Goal: Information Seeking & Learning: Check status

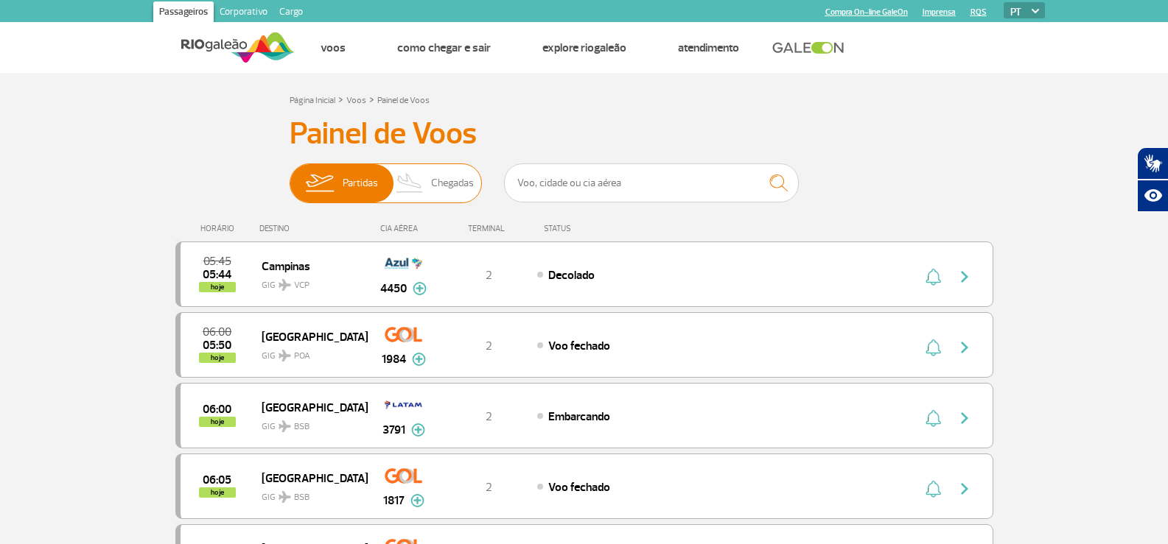
click at [346, 175] on span "Partidas" at bounding box center [360, 183] width 35 height 38
click at [290, 176] on input "Partidas Chegadas" at bounding box center [290, 176] width 0 height 0
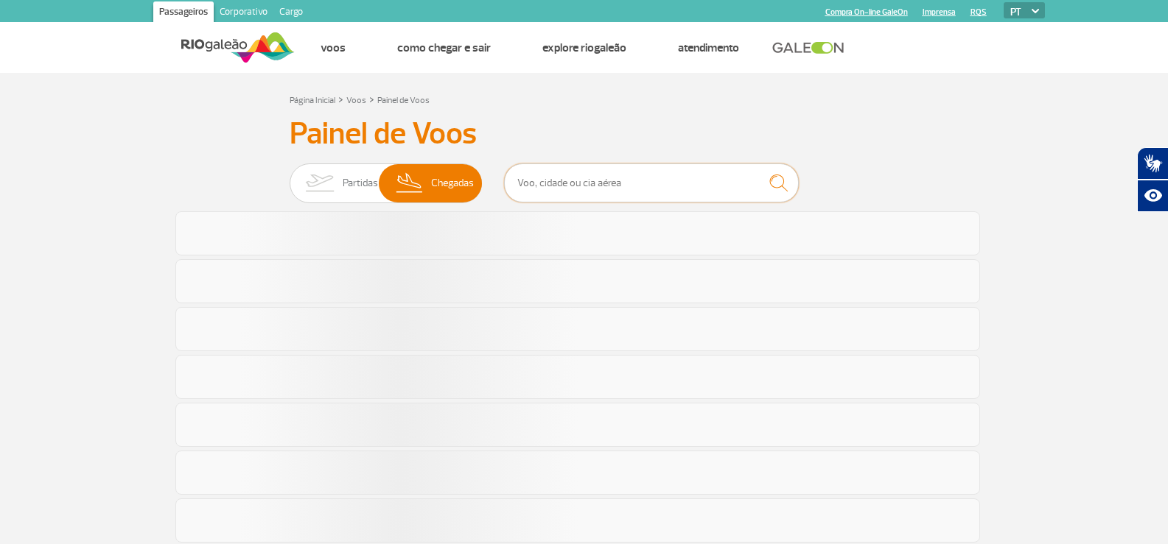
click at [592, 203] on input "text" at bounding box center [651, 183] width 295 height 39
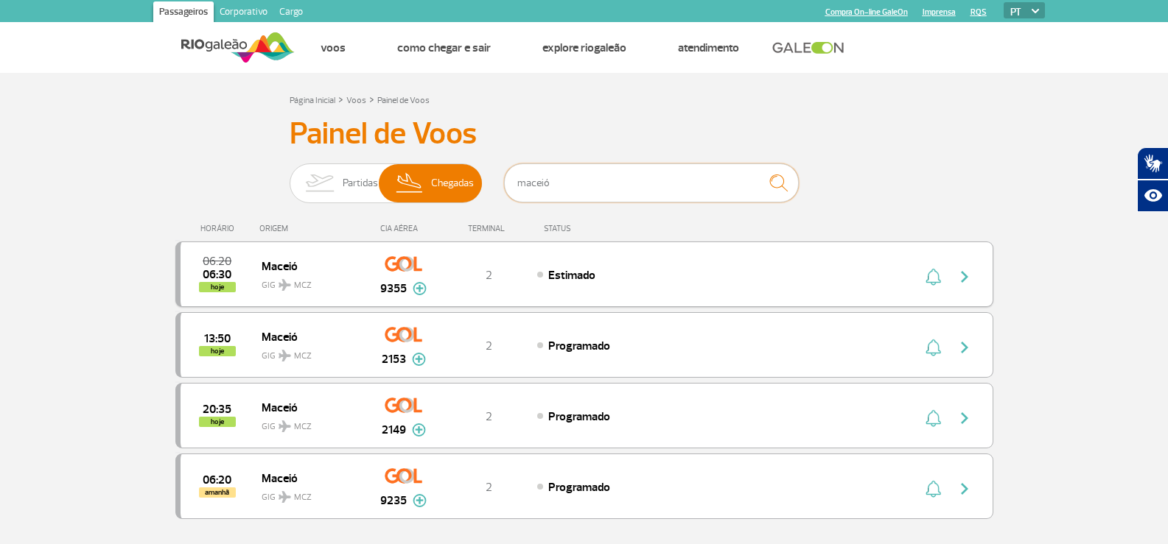
type input "maceió"
click at [656, 269] on div "Estimado" at bounding box center [699, 275] width 325 height 16
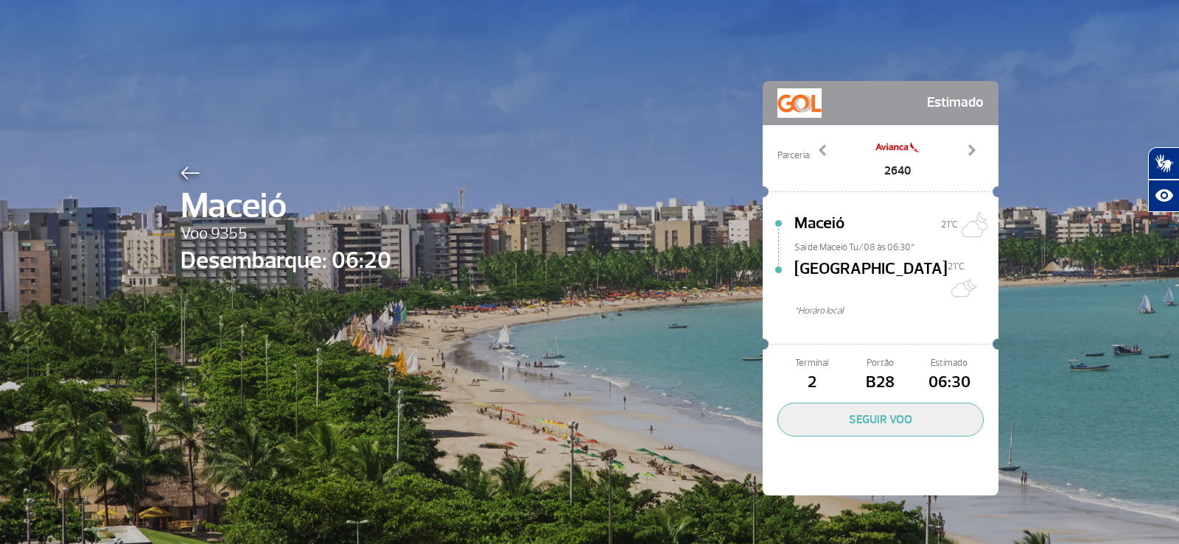
click at [181, 169] on img at bounding box center [190, 173] width 19 height 13
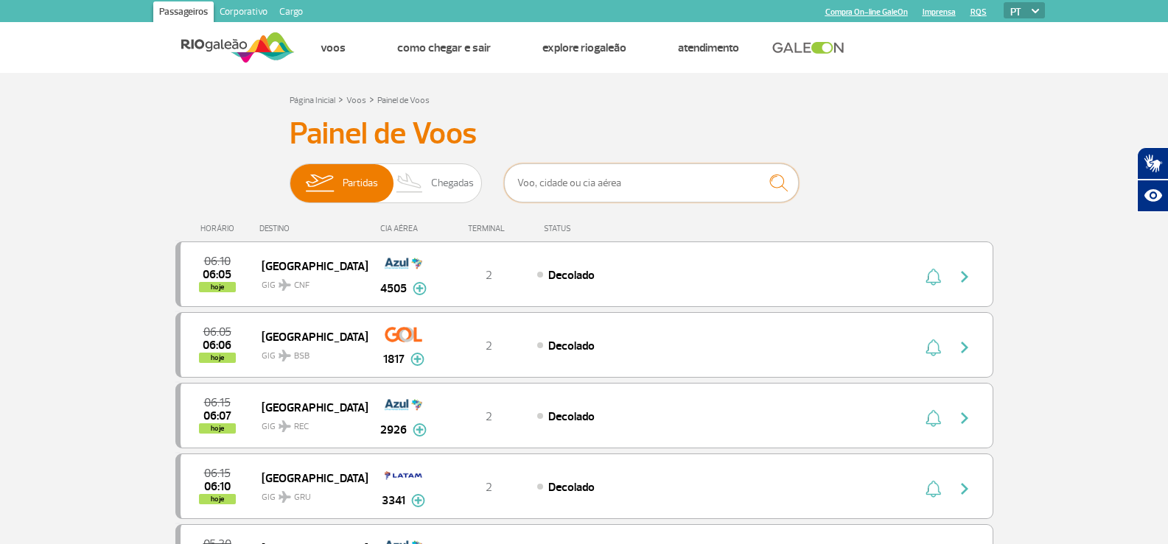
click at [600, 168] on input "text" at bounding box center [651, 183] width 295 height 39
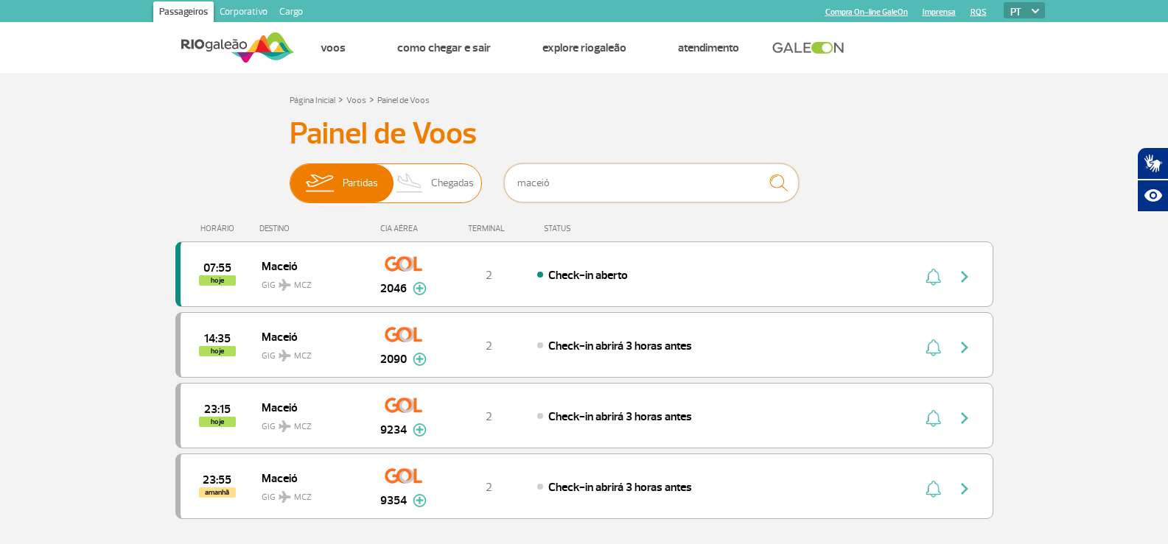
type input "maceió"
click at [324, 186] on img at bounding box center [319, 183] width 46 height 38
click at [290, 176] on input "Partidas Chegadas" at bounding box center [290, 176] width 0 height 0
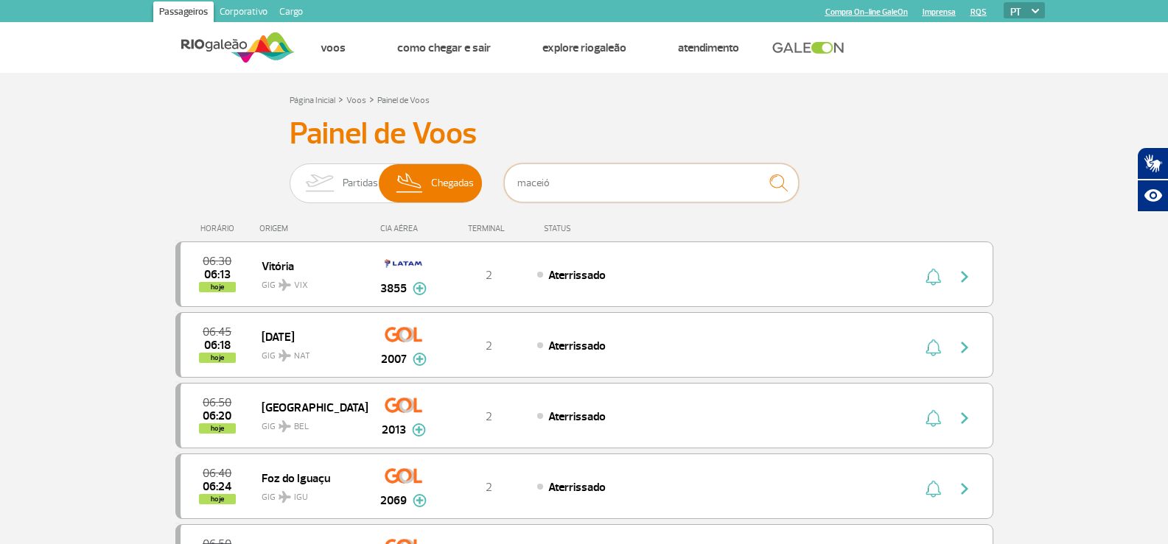
click at [591, 189] on input "maceió" at bounding box center [651, 183] width 295 height 39
